Goal: Task Accomplishment & Management: Manage account settings

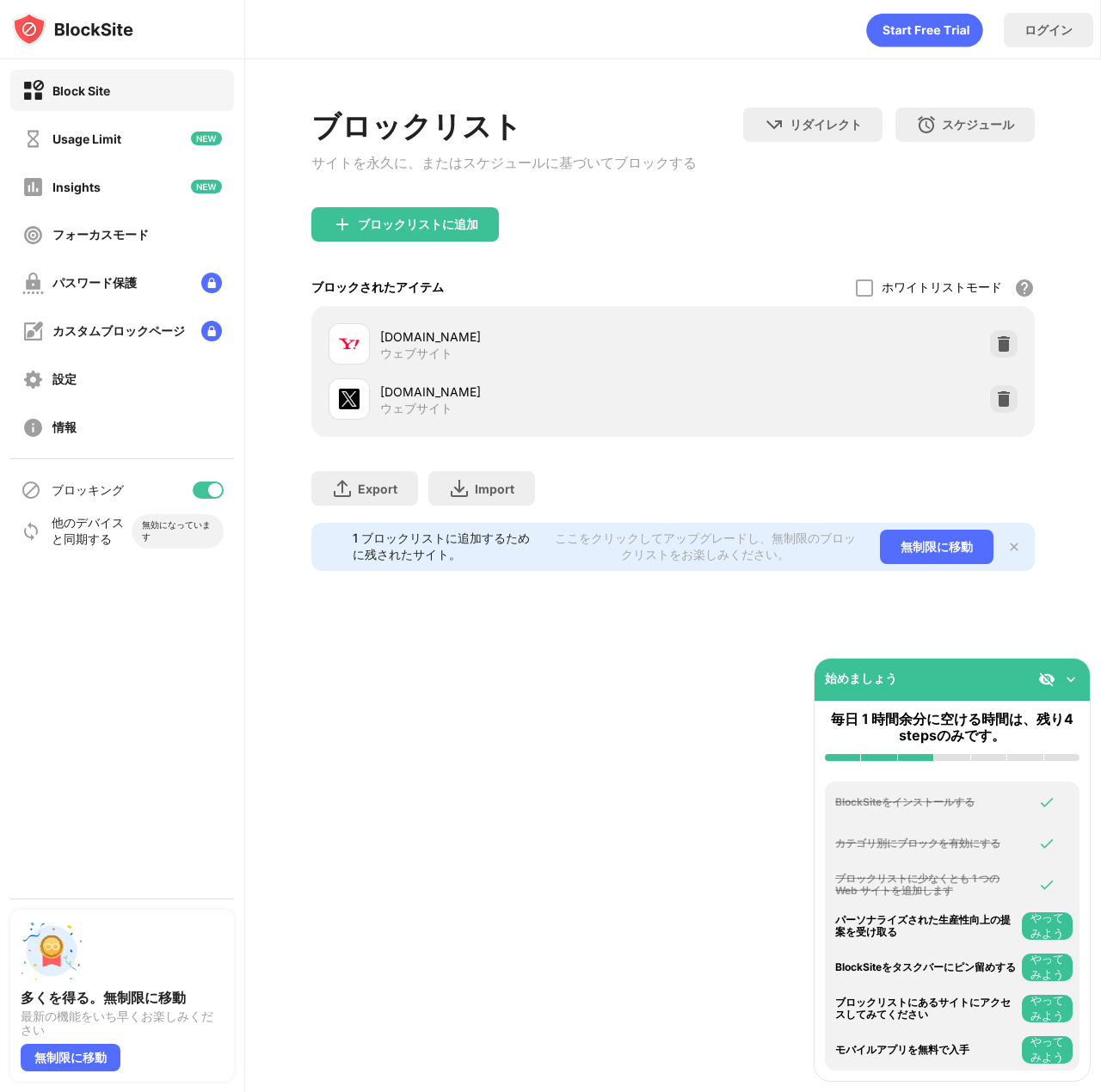
click at [457, 224] on div "ブロックリストに追加" at bounding box center [418, 225] width 120 height 14
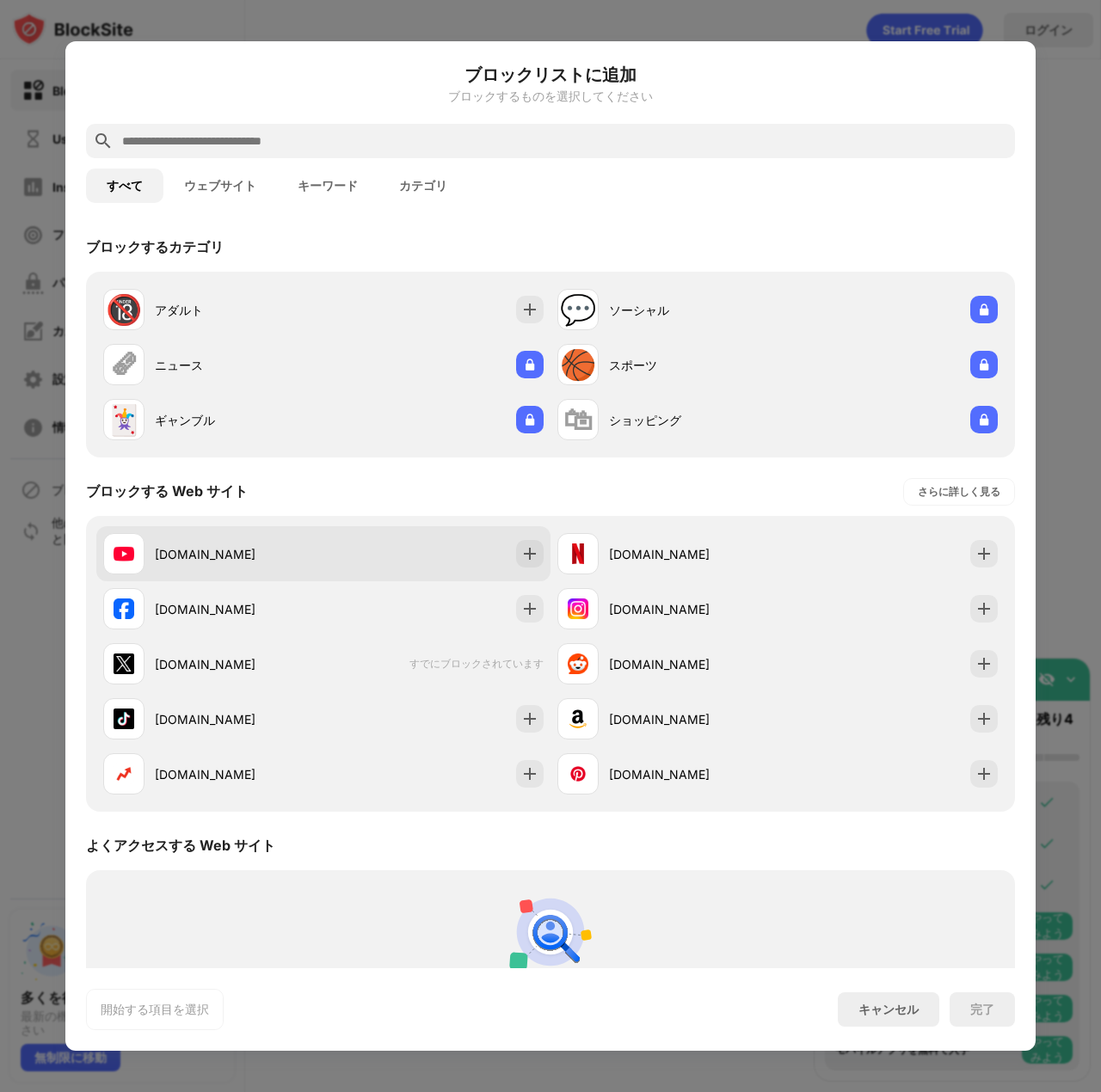
drag, startPoint x: 296, startPoint y: 545, endPoint x: 309, endPoint y: 546, distance: 13.0
click at [297, 545] on div "[DOMAIN_NAME]" at bounding box center [240, 554] width 169 height 18
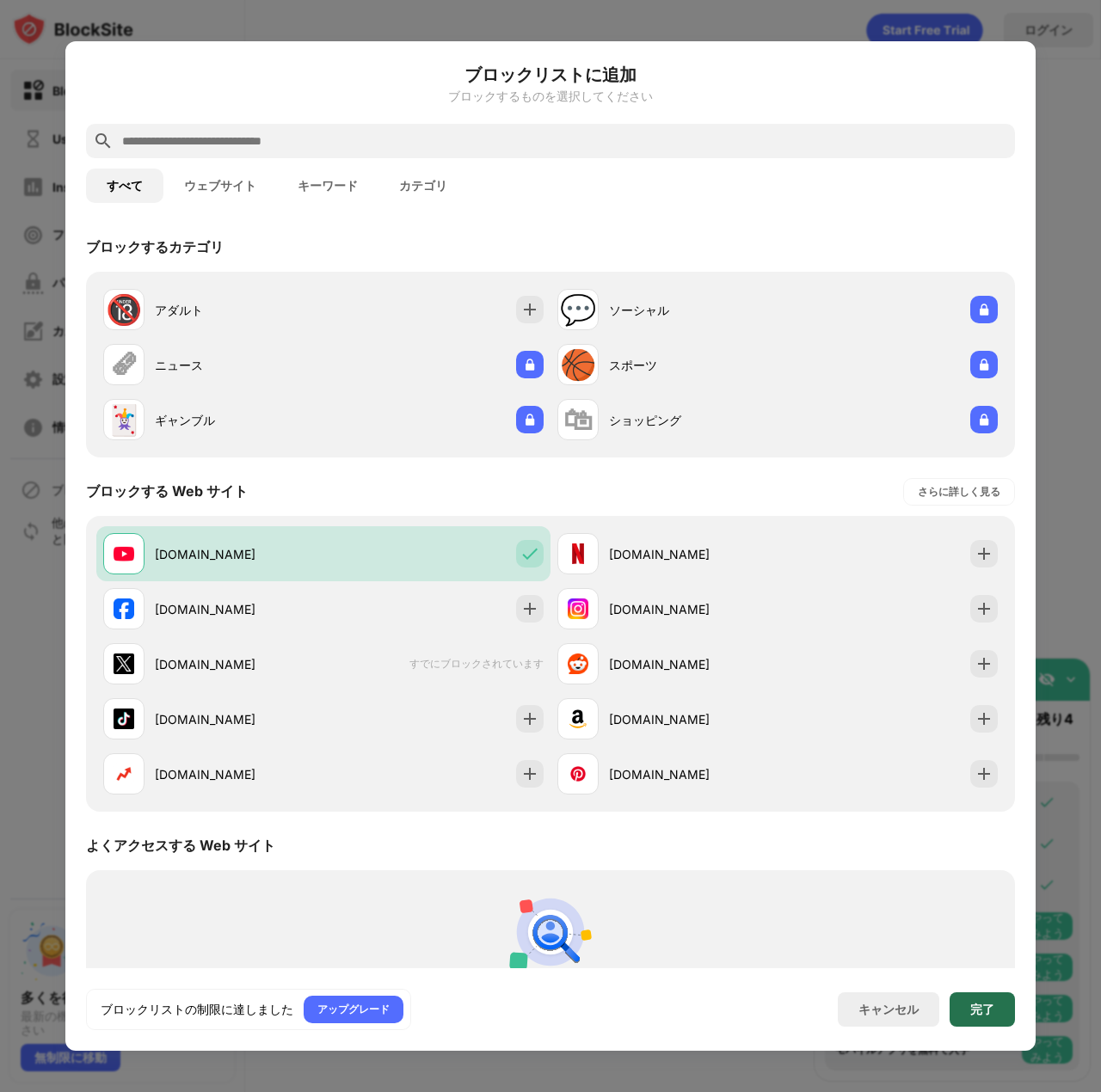
click at [995, 1008] on div "完了" at bounding box center [982, 1010] width 65 height 35
